Goal: Task Accomplishment & Management: Manage account settings

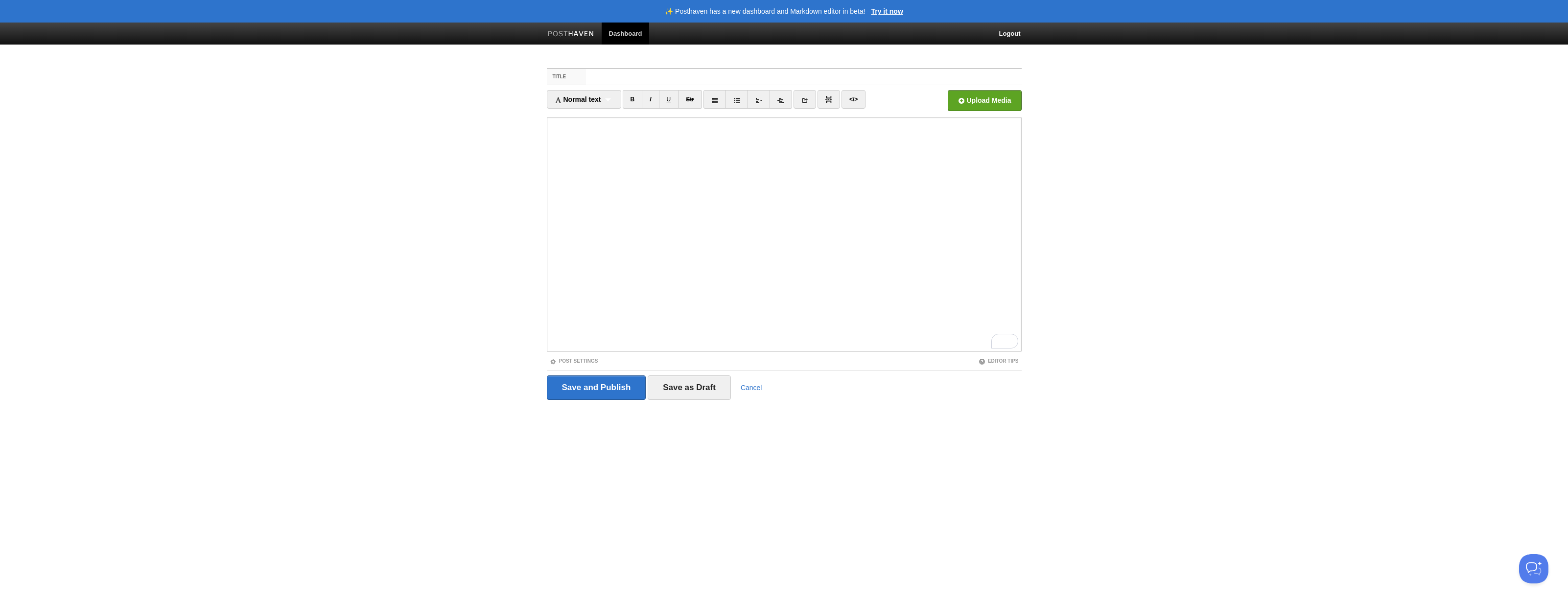
click at [616, 31] on link "Dashboard" at bounding box center [625, 33] width 48 height 22
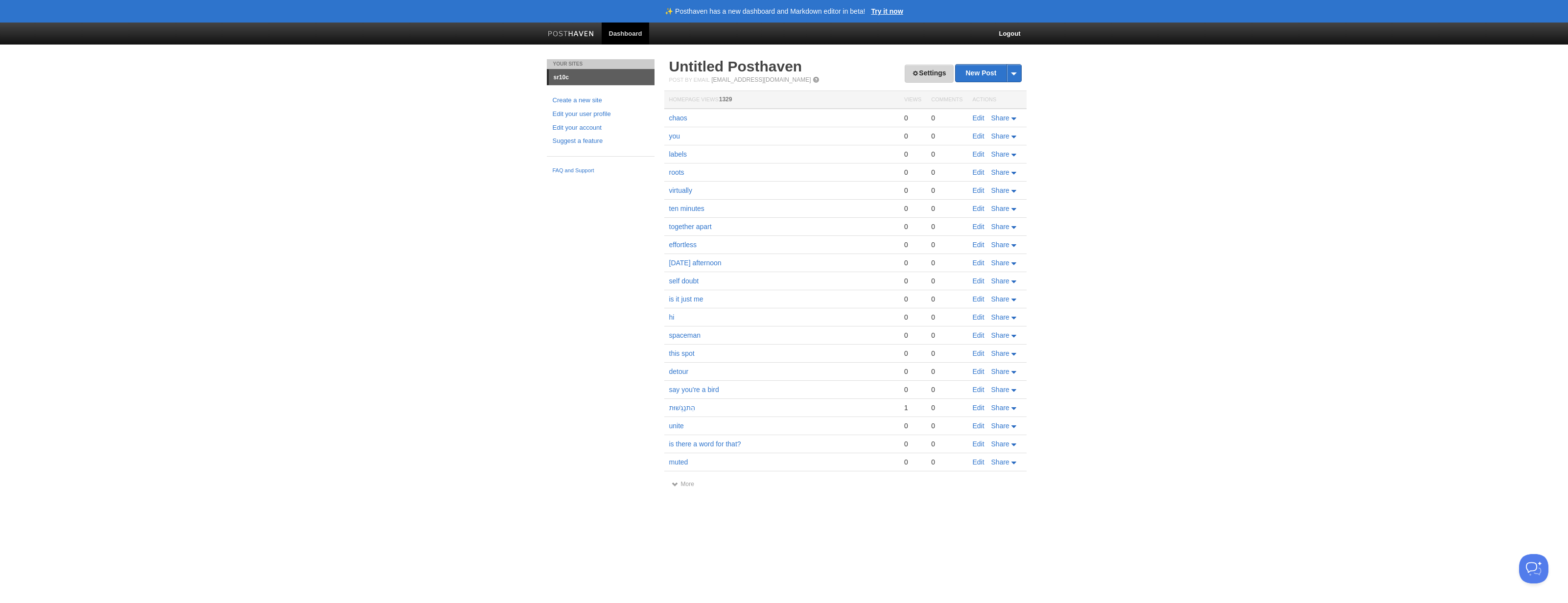
click at [929, 65] on link "Settings" at bounding box center [929, 74] width 49 height 18
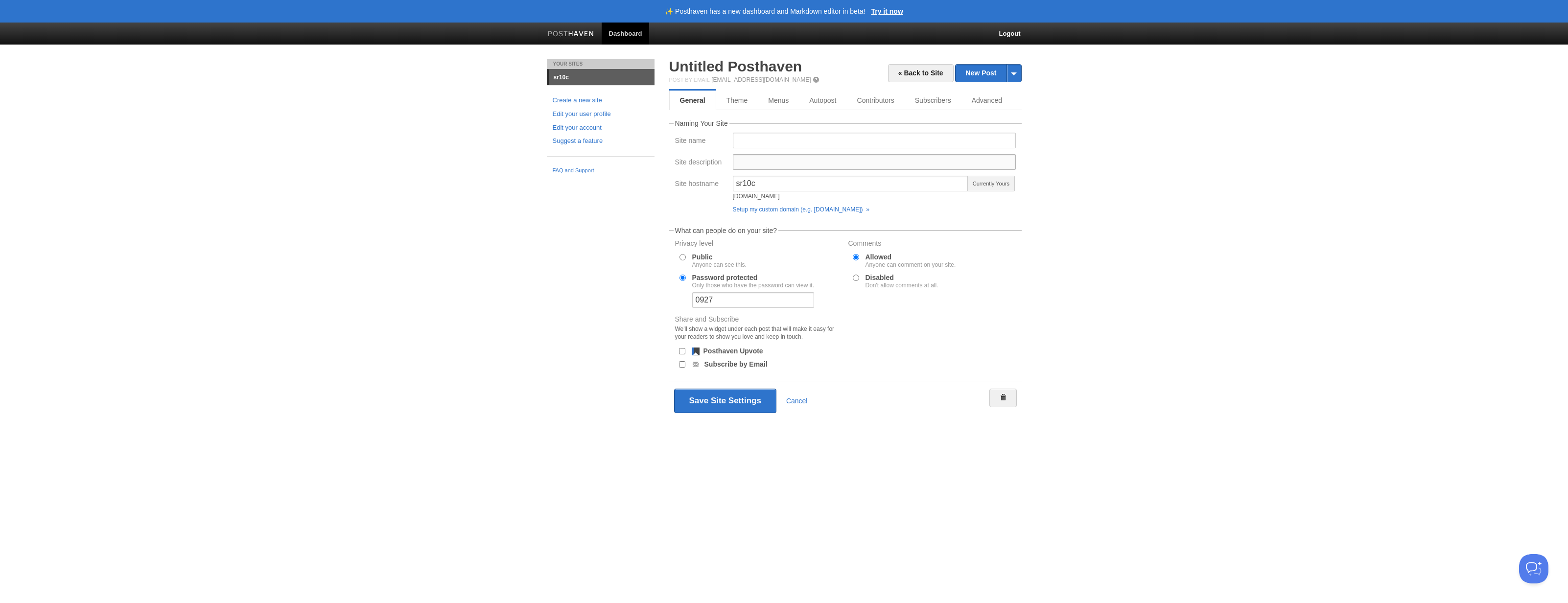
click at [788, 164] on input "Site description" at bounding box center [874, 162] width 283 height 16
type input "i"
type input "ever fall deeper in love with someone just staring at them on the [GEOGRAPHIC_D…"
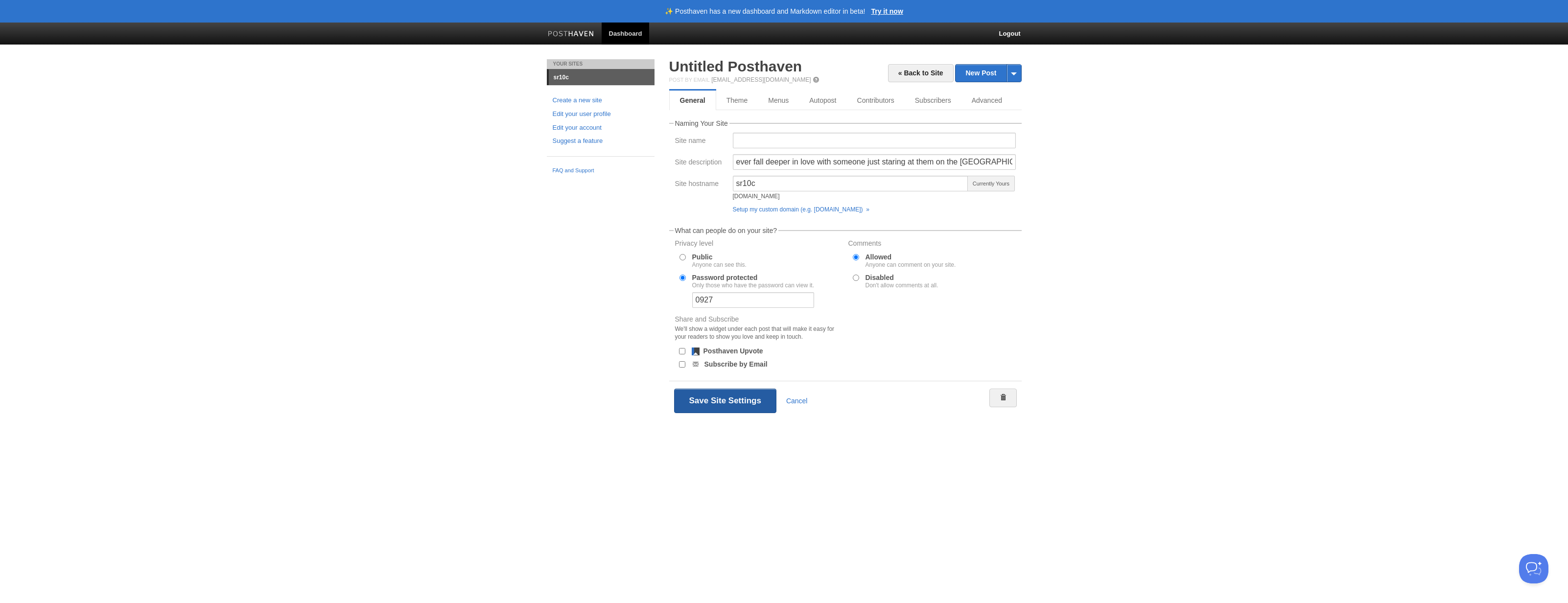
click at [710, 396] on button "Save Site Settings" at bounding box center [725, 401] width 102 height 24
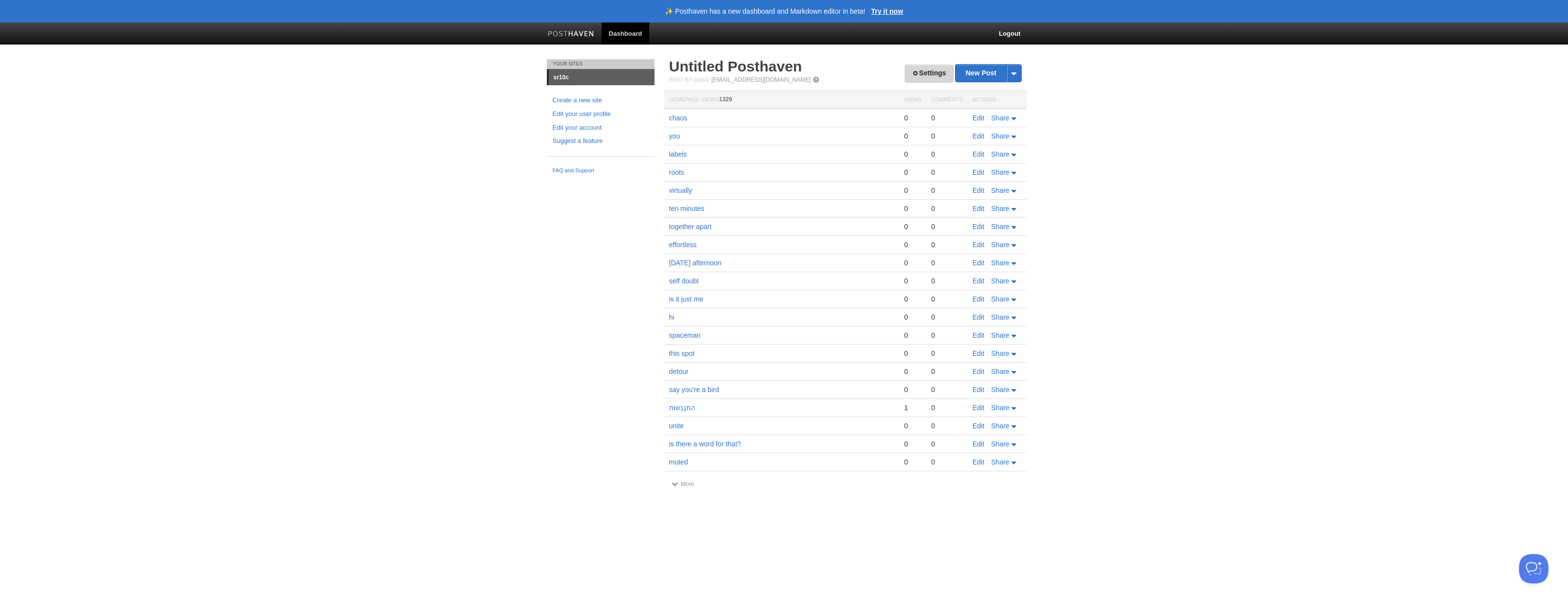
click at [925, 73] on link "Settings" at bounding box center [929, 74] width 49 height 18
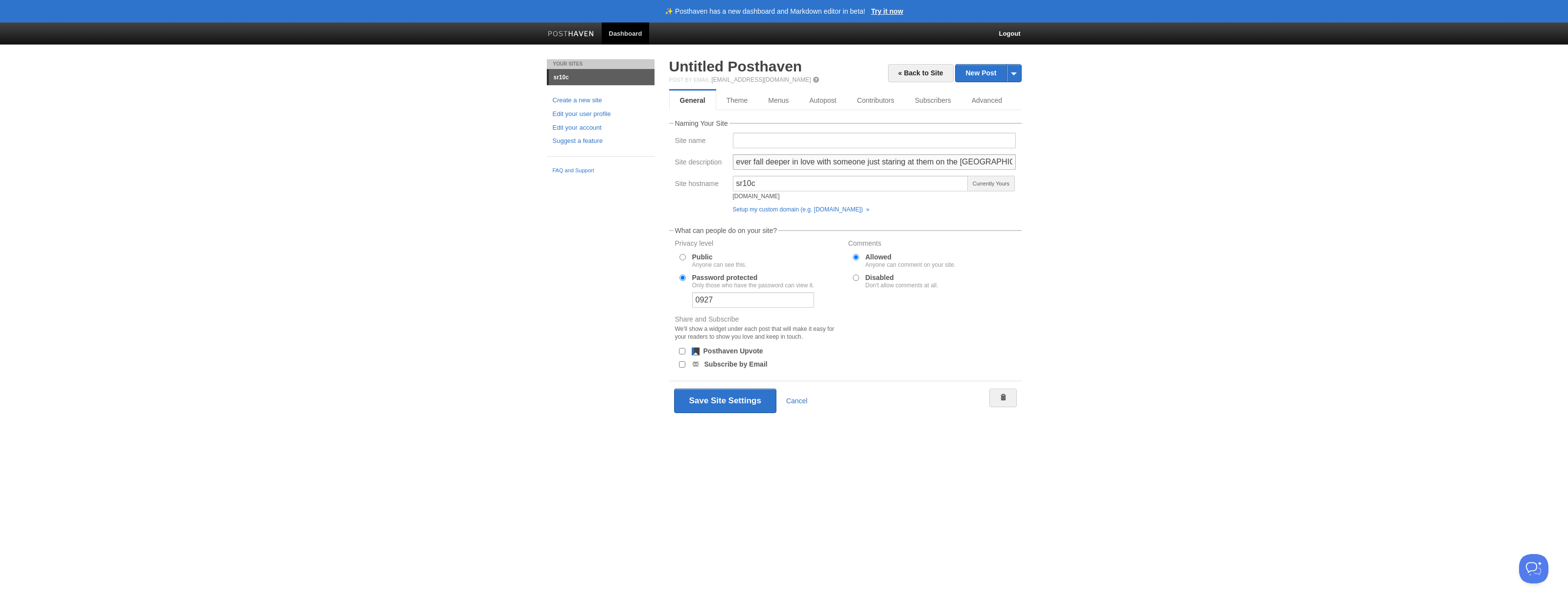
click at [737, 163] on input "ever fall deeper in love with someone just staring at them on the [GEOGRAPHIC_D…" at bounding box center [874, 162] width 283 height 16
type input "a note for you: ever fall deeper in love with someone just staring at them on t…"
click at [720, 397] on button "Save Site Settings" at bounding box center [725, 401] width 102 height 24
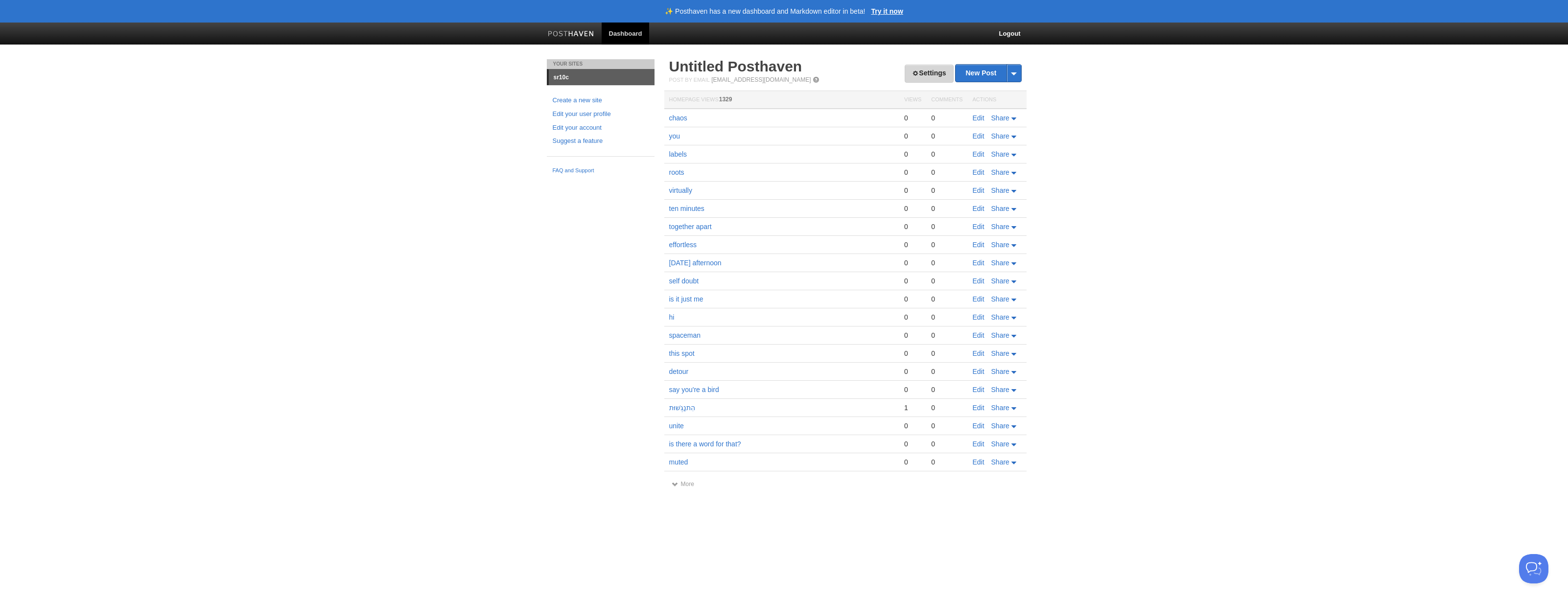
click at [924, 76] on link "Settings" at bounding box center [929, 74] width 49 height 18
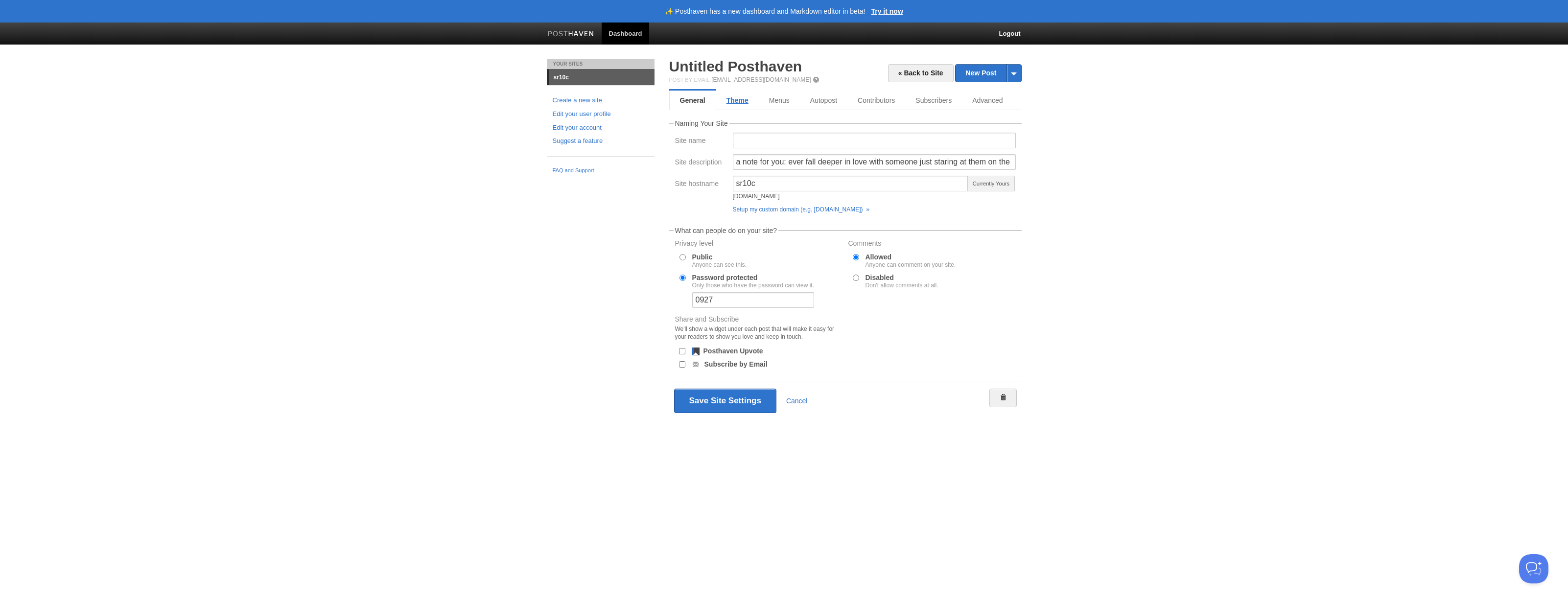
click at [744, 102] on link "Theme" at bounding box center [738, 100] width 43 height 19
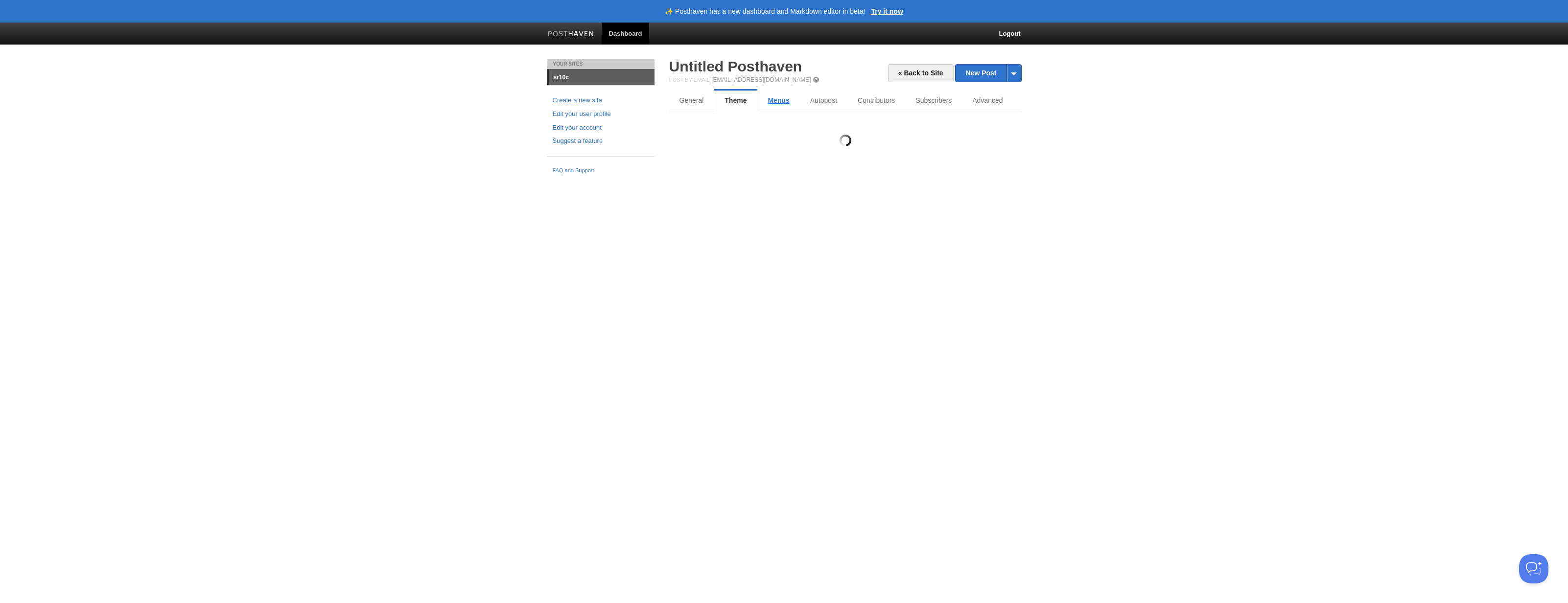
click at [766, 100] on link "Menus" at bounding box center [778, 100] width 42 height 19
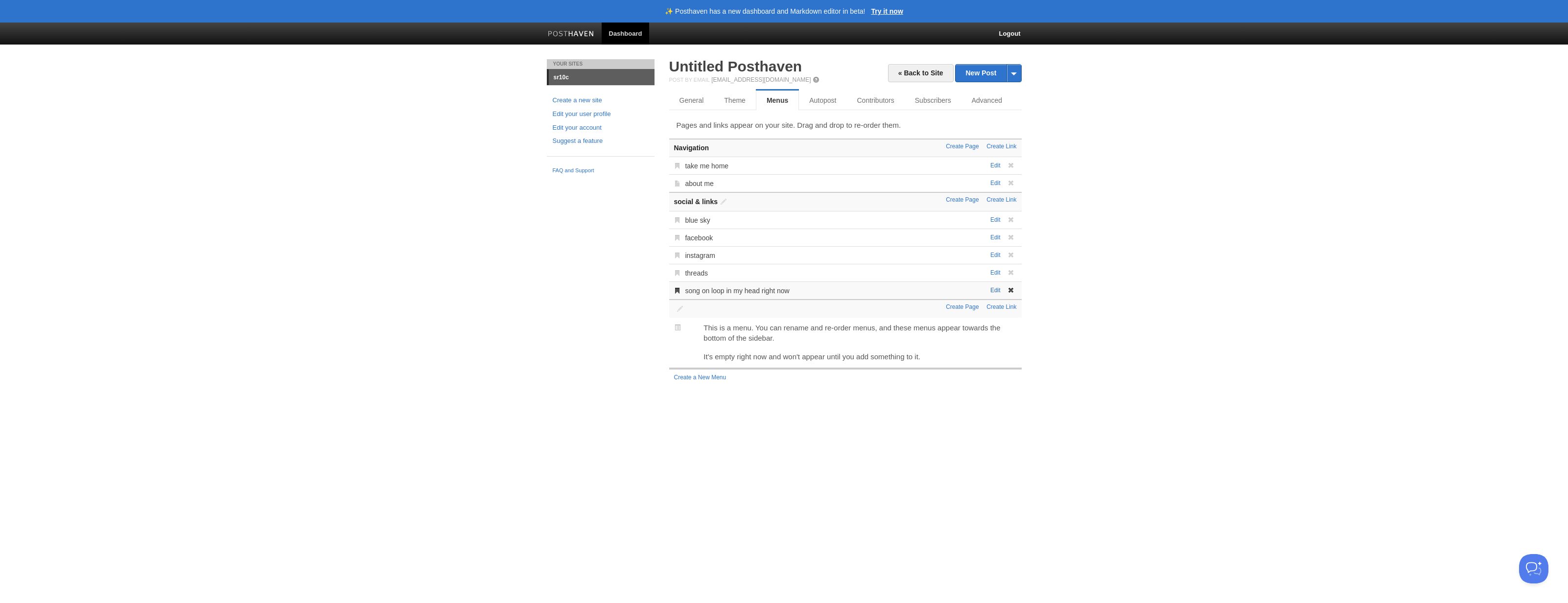
click at [995, 291] on link "Edit" at bounding box center [995, 290] width 10 height 7
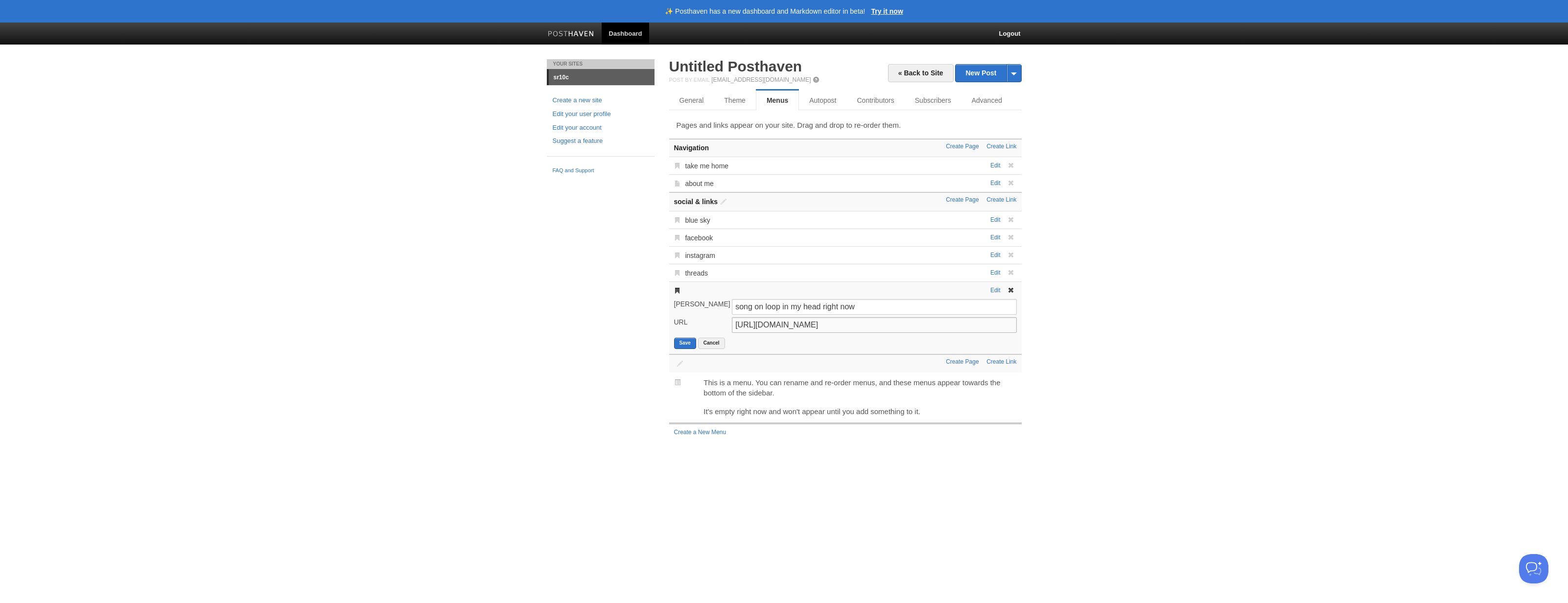
click at [807, 326] on input "[URL][DOMAIN_NAME]" at bounding box center [873, 325] width 284 height 16
paste input "1gab2Vuz2Nk?si=3CwRmDRM_wXsV5l2"
type input "[URL][DOMAIN_NAME]"
click at [682, 341] on button "Save" at bounding box center [685, 343] width 22 height 11
